Goal: Transaction & Acquisition: Purchase product/service

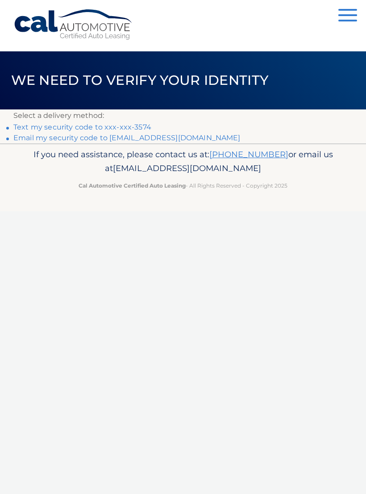
click at [172, 136] on link "Email my security code to [EMAIL_ADDRESS][DOMAIN_NAME]" at bounding box center [126, 138] width 227 height 8
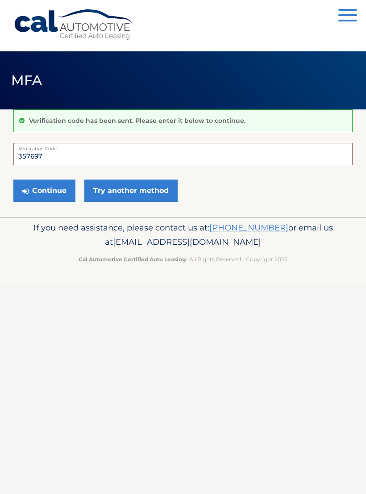
type input "357697"
click at [46, 186] on button "Continue" at bounding box center [44, 191] width 62 height 22
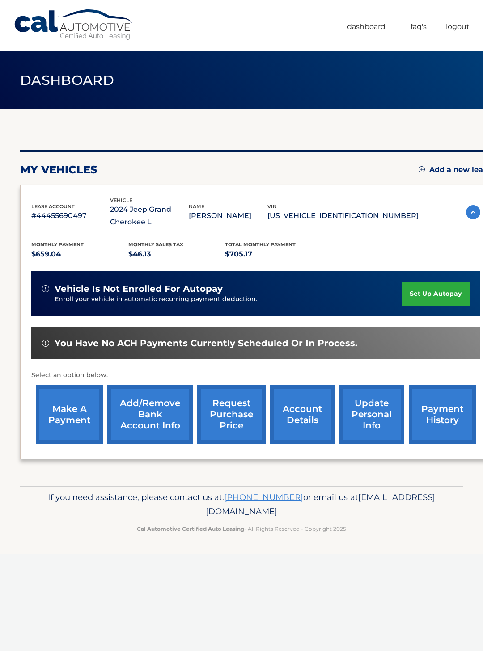
click at [62, 407] on link "make a payment" at bounding box center [69, 414] width 67 height 59
click at [74, 418] on link "make a payment" at bounding box center [69, 414] width 67 height 59
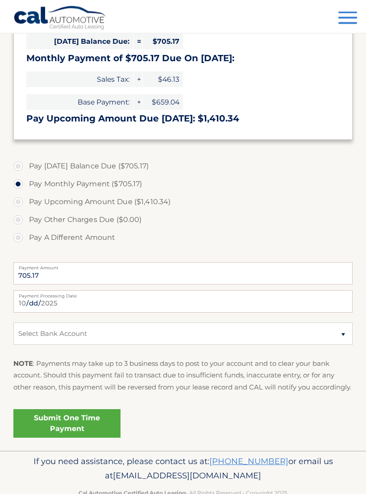
scroll to position [232, 0]
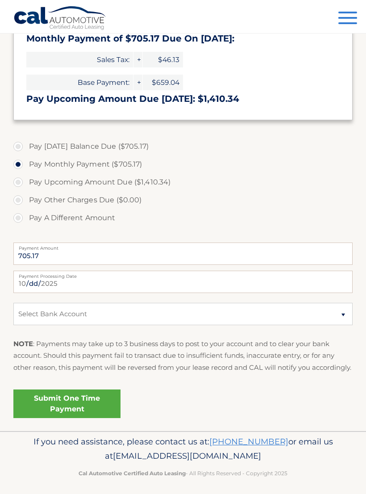
click at [76, 409] on link "Submit One Time Payment" at bounding box center [66, 404] width 107 height 29
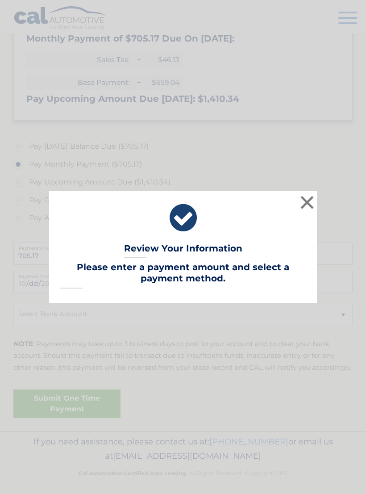
click at [307, 211] on button "×" at bounding box center [308, 202] width 18 height 18
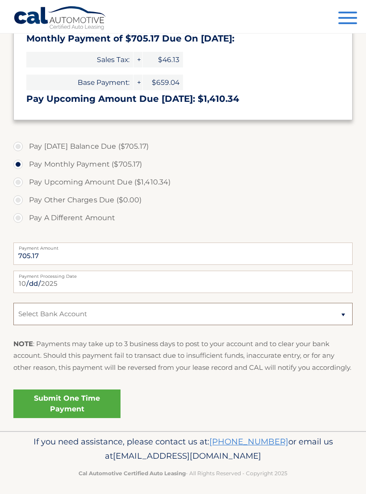
click at [349, 323] on select "Select Bank Account Checking WELLS FARGO BANK *****0865 Checking WELLS FARGO BA…" at bounding box center [183, 314] width 340 height 22
click at [345, 308] on select "Select Bank Account Checking WELLS FARGO BANK *****0865 Checking WELLS FARGO BA…" at bounding box center [183, 314] width 340 height 22
select select "ZjljODQ3ZTEtMGU0NS00MzE0LTliZGItM2Q0MjhjYWI3NGUw"
click at [76, 414] on link "Submit One Time Payment" at bounding box center [66, 404] width 107 height 29
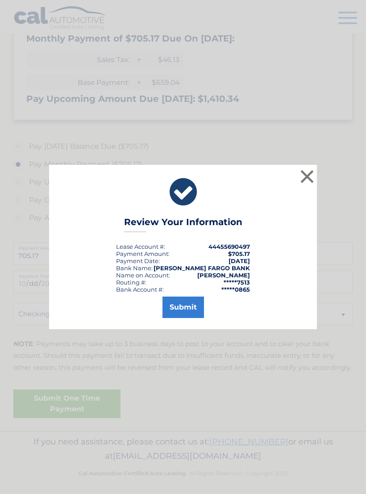
click at [187, 306] on button "Submit" at bounding box center [184, 307] width 42 height 21
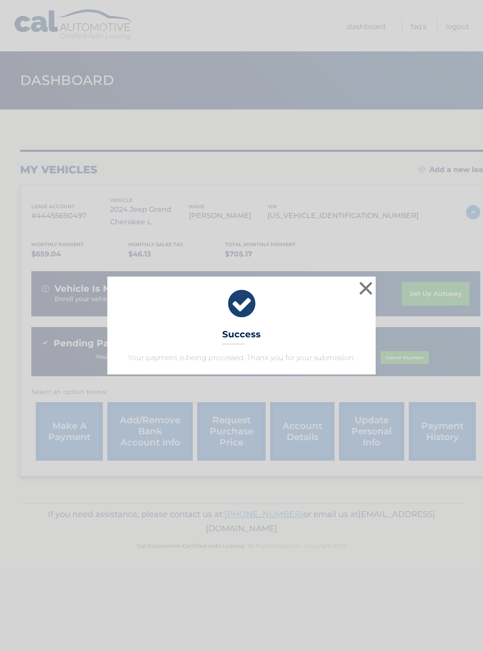
click at [366, 286] on button "×" at bounding box center [366, 288] width 18 height 18
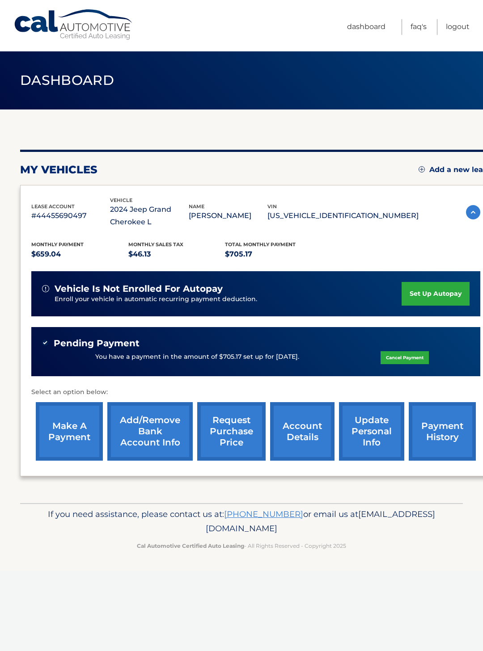
click at [461, 25] on link "Logout" at bounding box center [458, 27] width 24 height 16
